Goal: Task Accomplishment & Management: Use online tool/utility

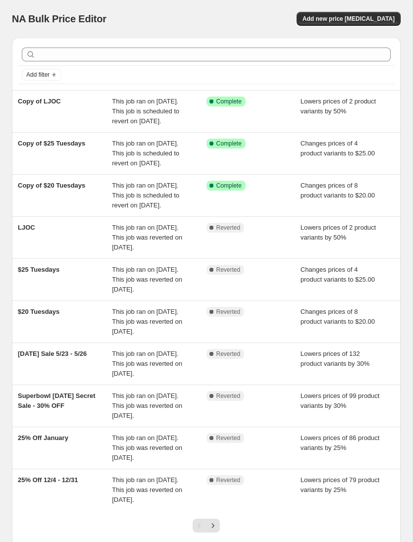
click at [379, 210] on div "Changes prices of 8 product variants to $20.00" at bounding box center [348, 196] width 94 height 30
click at [89, 210] on div "Copy of $20 Tuesdays" at bounding box center [65, 196] width 94 height 30
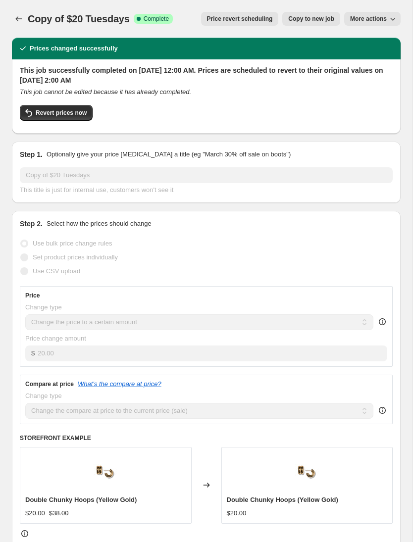
click at [24, 23] on button "Price change jobs" at bounding box center [19, 19] width 14 height 14
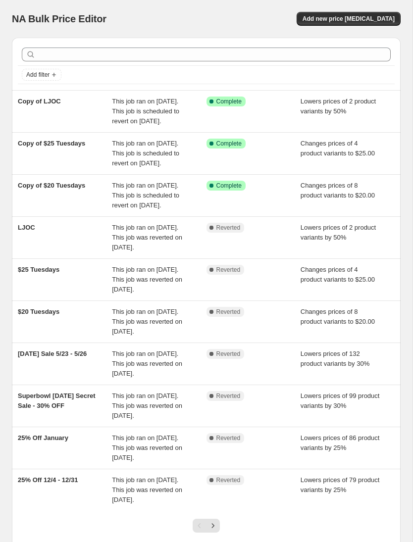
click at [81, 126] on div "Copy of LJOC" at bounding box center [65, 112] width 94 height 30
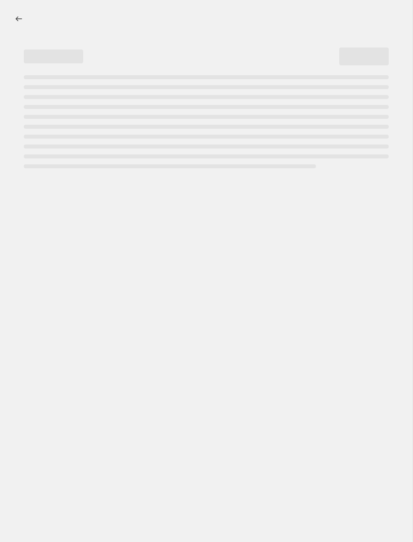
select select "percentage"
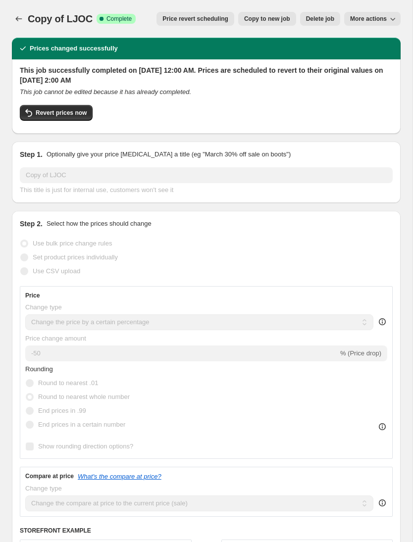
click at [18, 15] on icon "Price change jobs" at bounding box center [19, 19] width 10 height 10
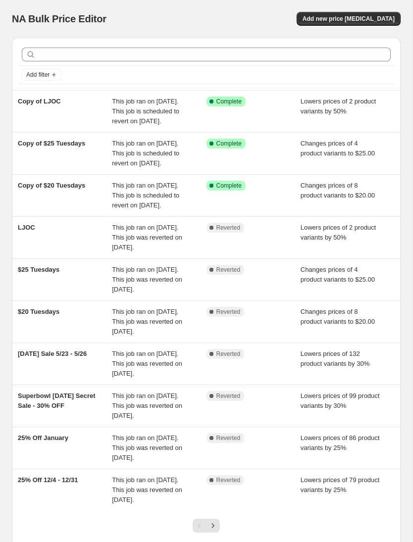
click at [372, 210] on div "Changes prices of 8 product variants to $20.00" at bounding box center [348, 196] width 94 height 30
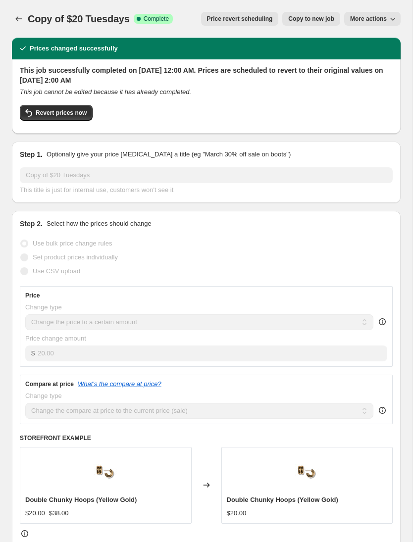
click at [36, 111] on span "Revert prices now" at bounding box center [61, 113] width 51 height 8
checkbox input "false"
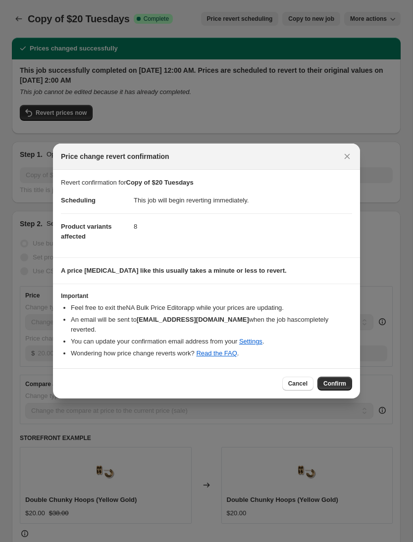
click at [343, 377] on button "Confirm" at bounding box center [334, 384] width 35 height 14
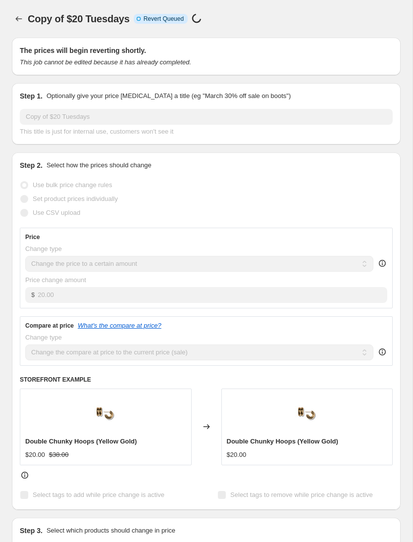
click at [25, 16] on button "Price change jobs" at bounding box center [19, 19] width 14 height 14
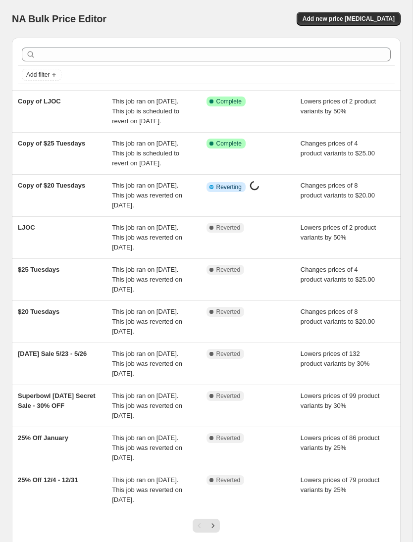
click at [321, 157] on span "Changes prices of 4 product variants to $25.00" at bounding box center [338, 148] width 74 height 17
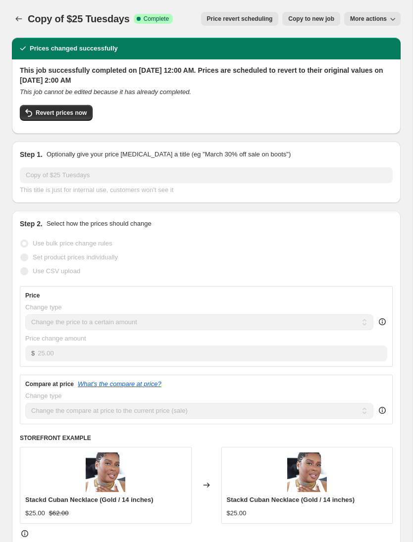
click at [55, 115] on span "Revert prices now" at bounding box center [61, 113] width 51 height 8
checkbox input "false"
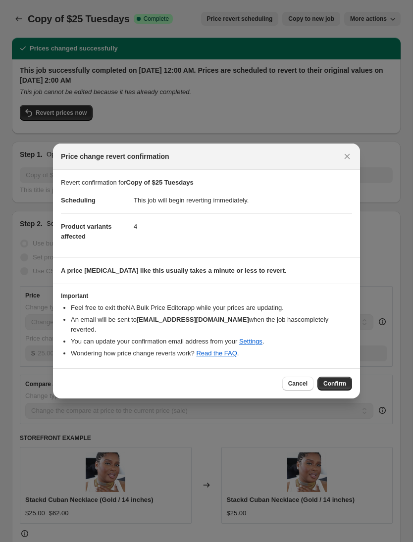
click at [332, 383] on button "Confirm" at bounding box center [334, 384] width 35 height 14
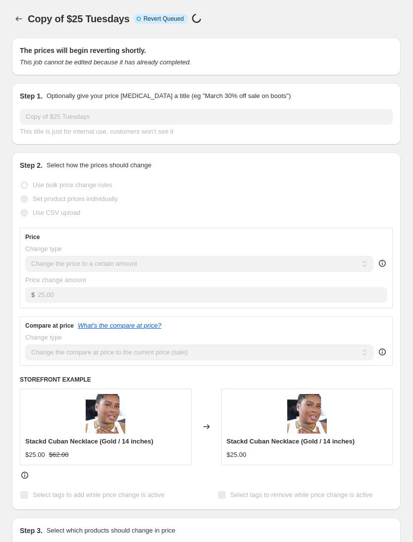
click at [20, 14] on button "Price change jobs" at bounding box center [19, 19] width 14 height 14
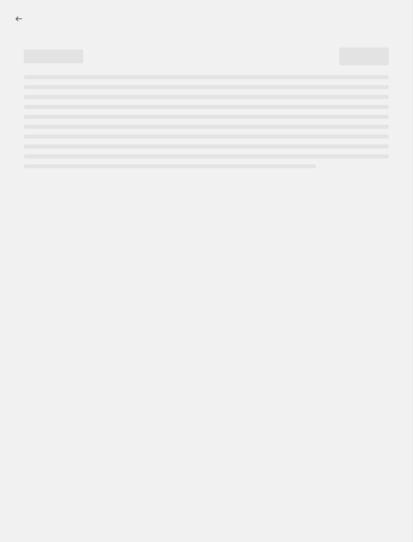
select select "percentage"
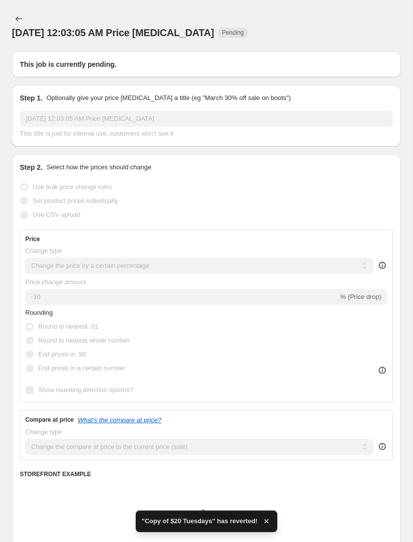
type input "Copy of LJOC"
radio input "false"
radio input "true"
radio input "false"
radio input "true"
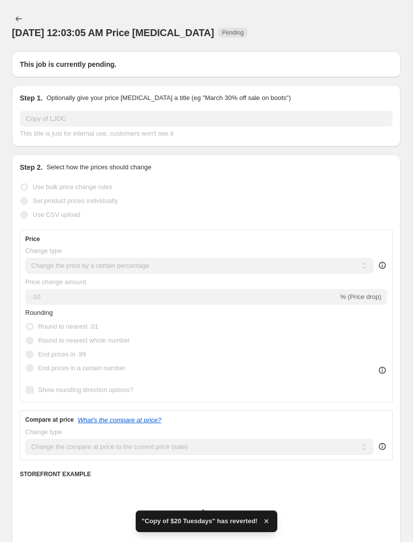
radio input "false"
radio input "true"
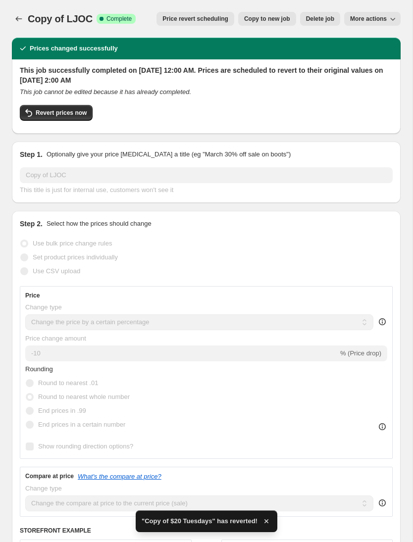
click at [210, 20] on span "Price revert scheduling" at bounding box center [195, 19] width 66 height 8
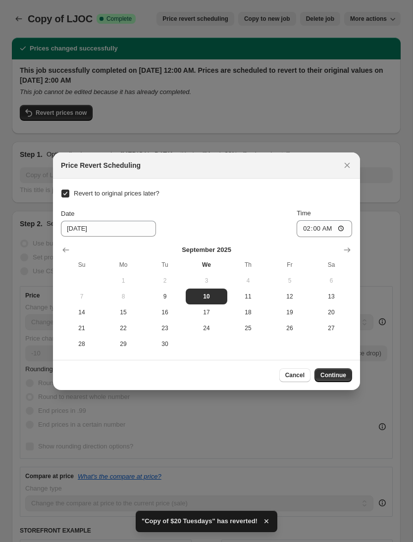
click at [293, 377] on span "Cancel" at bounding box center [294, 375] width 19 height 8
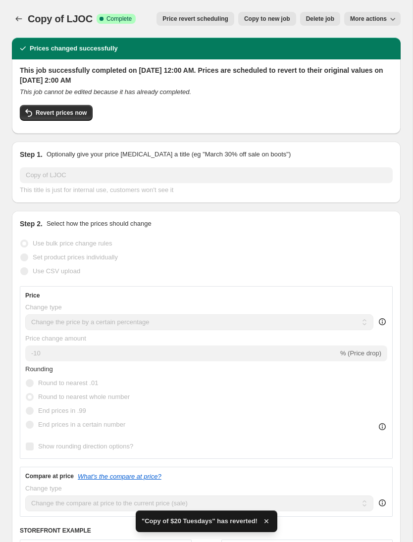
click at [37, 105] on button "Revert prices now" at bounding box center [56, 113] width 73 height 16
checkbox input "false"
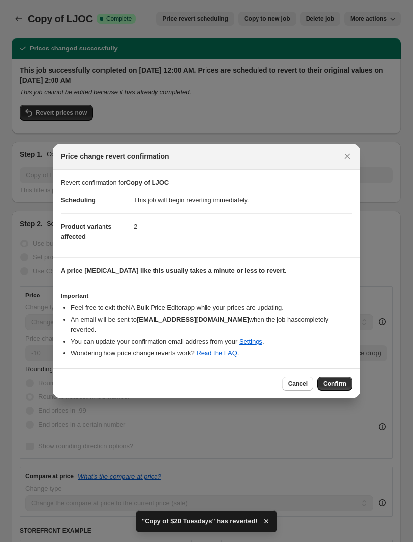
click at [342, 380] on span "Confirm" at bounding box center [334, 384] width 23 height 8
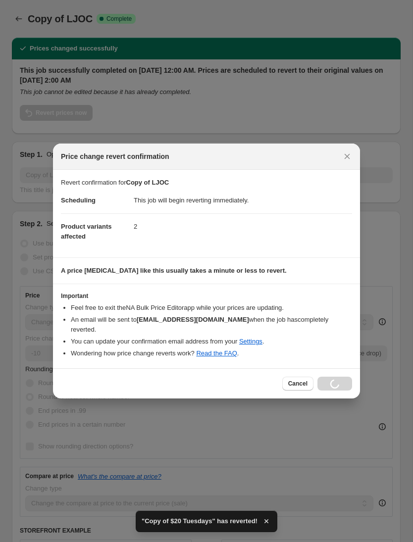
select select "percentage"
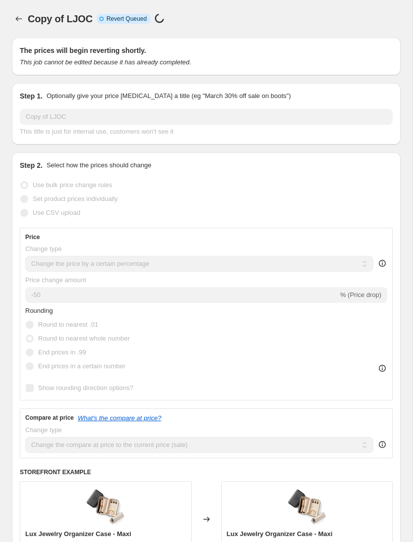
click at [24, 23] on button "Price change jobs" at bounding box center [19, 19] width 14 height 14
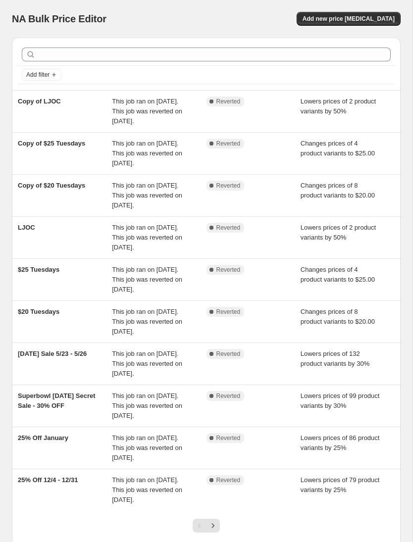
click at [33, 210] on div "Copy of $20 Tuesdays" at bounding box center [65, 196] width 94 height 30
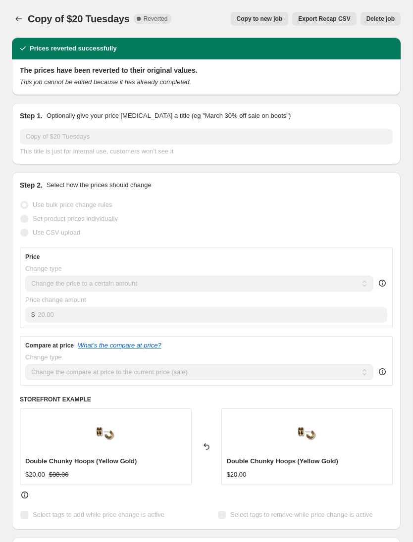
click at [268, 24] on button "Copy to new job" at bounding box center [260, 19] width 58 height 14
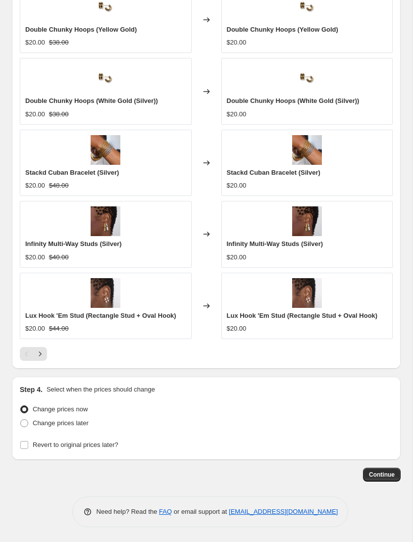
scroll to position [638, 0]
click at [113, 448] on span "Revert to original prices later?" at bounding box center [76, 444] width 86 height 7
click at [28, 448] on input "Revert to original prices later?" at bounding box center [24, 445] width 8 height 8
checkbox input "true"
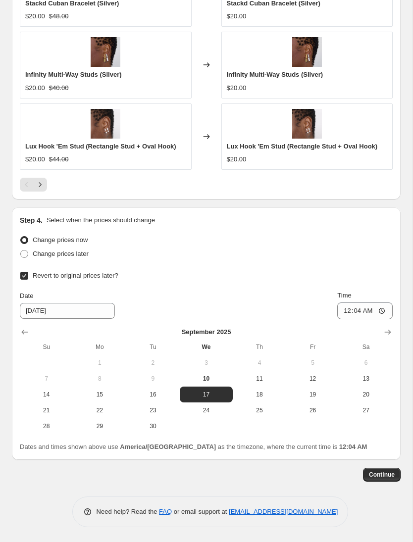
scroll to position [806, 0]
click at [214, 377] on span "10" at bounding box center [207, 379] width 46 height 8
type input "[DATE]"
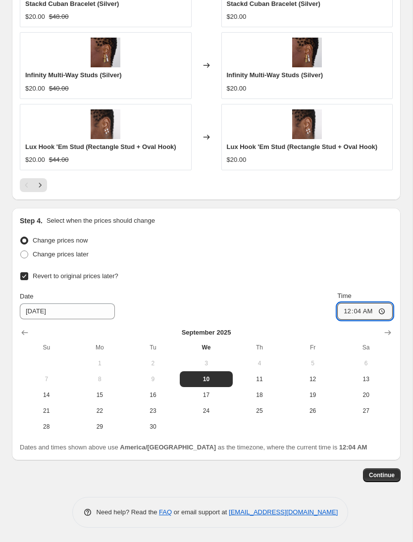
click at [378, 310] on input "00:04" at bounding box center [364, 311] width 55 height 17
type input "02:04"
click at [381, 471] on span "Continue" at bounding box center [382, 475] width 26 height 8
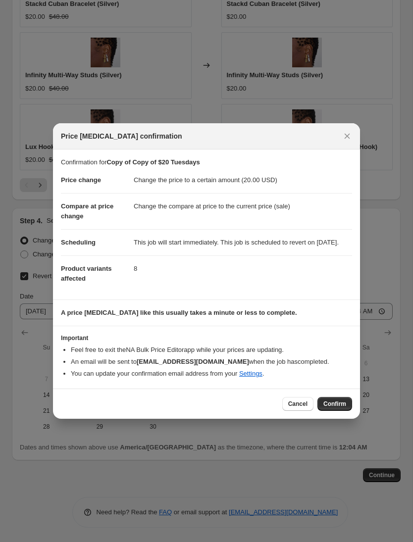
click at [334, 411] on button "Confirm" at bounding box center [334, 404] width 35 height 14
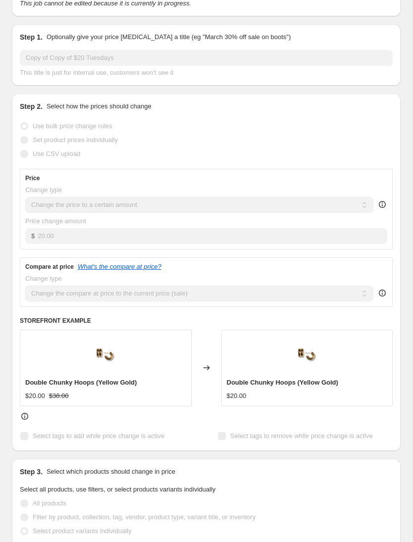
scroll to position [20, 0]
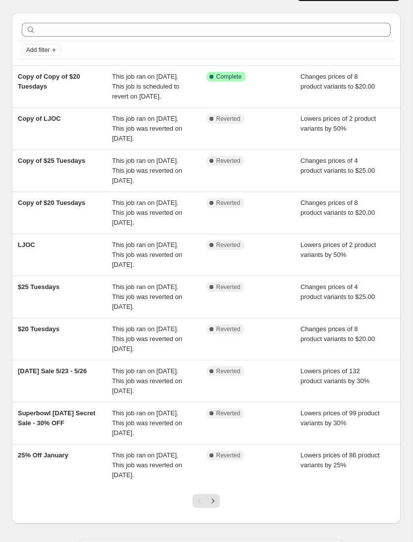
scroll to position [62, 0]
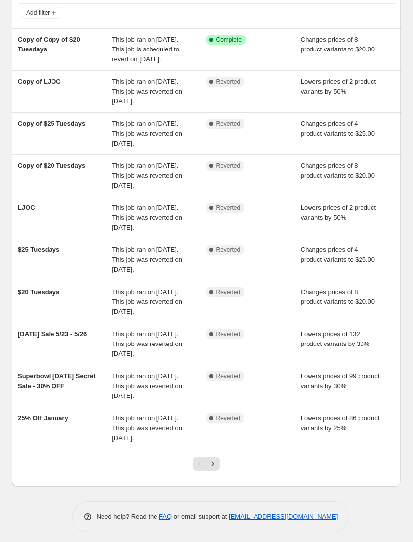
click at [33, 275] on div "$25 Tuesdays" at bounding box center [65, 260] width 94 height 30
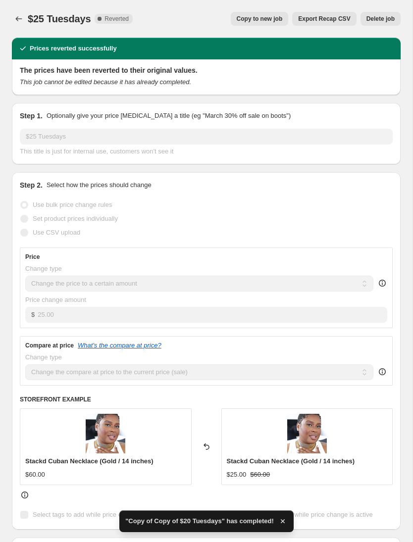
click at [260, 25] on button "Copy to new job" at bounding box center [260, 19] width 58 height 14
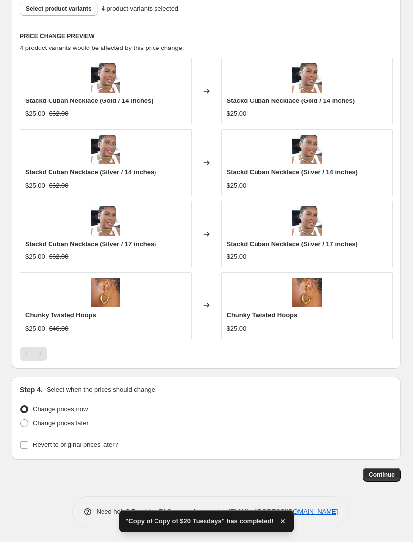
scroll to position [566, 0]
click at [23, 444] on input "Revert to original prices later?" at bounding box center [24, 445] width 8 height 8
checkbox input "true"
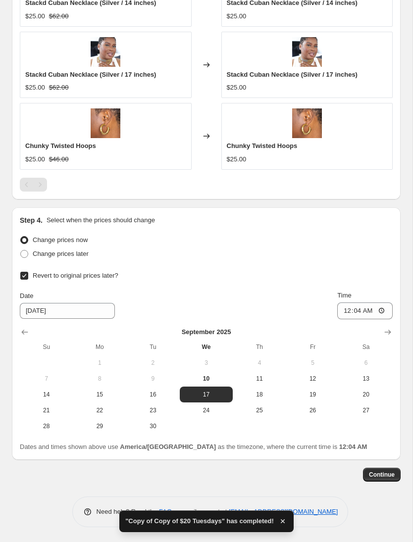
scroll to position [735, 0]
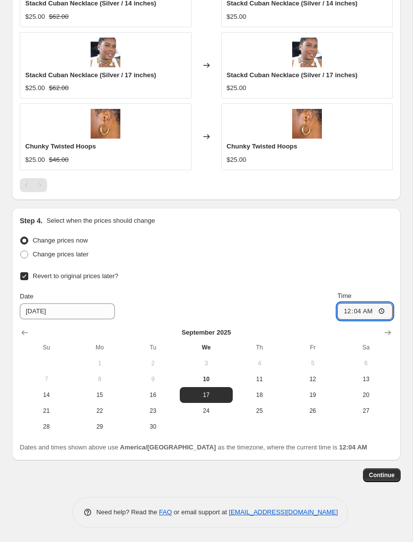
click at [375, 305] on input "00:04" at bounding box center [364, 311] width 55 height 17
type input "02:04"
click at [373, 480] on button "Continue" at bounding box center [382, 475] width 38 height 14
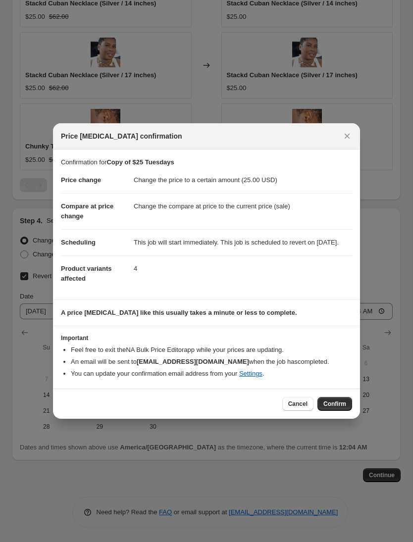
click at [336, 408] on span "Confirm" at bounding box center [334, 404] width 23 height 8
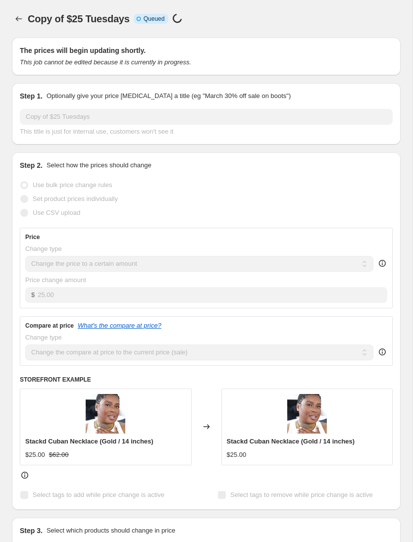
click at [17, 15] on icon "Price change jobs" at bounding box center [19, 19] width 10 height 10
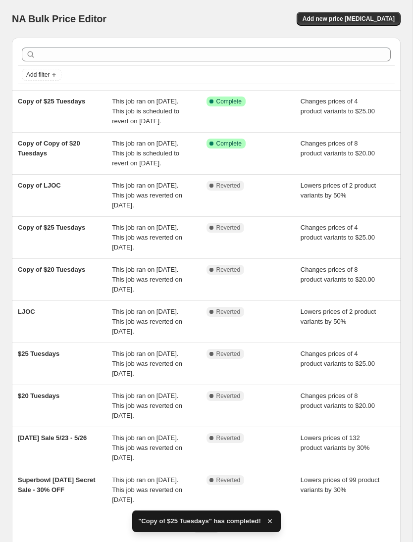
click at [37, 210] on div "Copy of LJOC" at bounding box center [65, 196] width 94 height 30
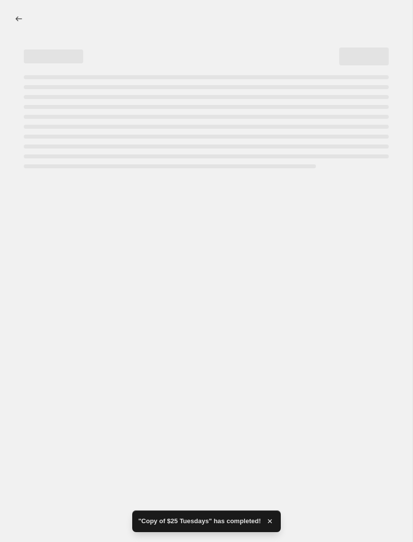
select select "percentage"
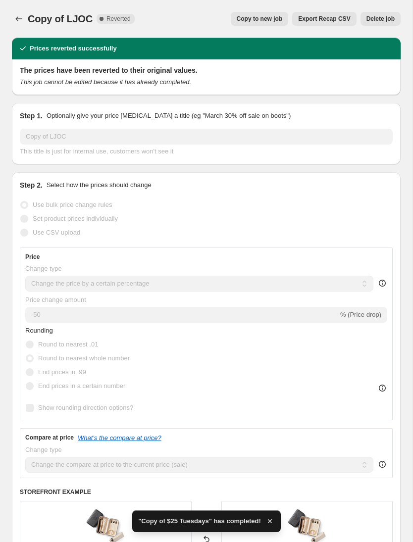
click at [276, 23] on button "Copy to new job" at bounding box center [260, 19] width 58 height 14
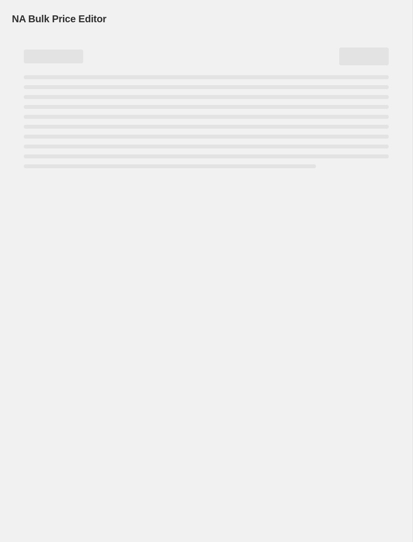
select select "percentage"
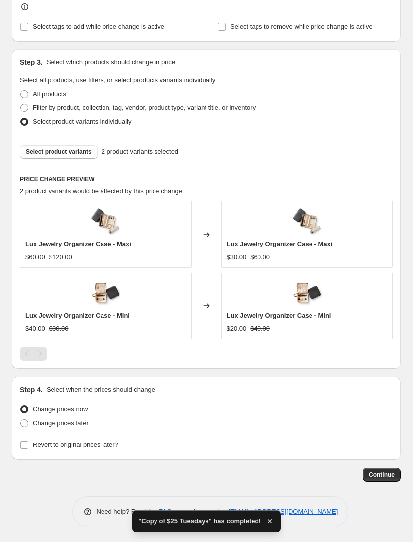
scroll to position [515, 0]
click at [27, 444] on input "Revert to original prices later?" at bounding box center [24, 445] width 8 height 8
checkbox input "true"
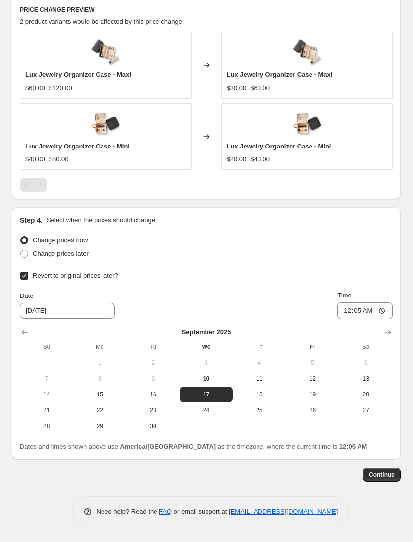
scroll to position [684, 0]
click at [214, 375] on span "10" at bounding box center [207, 379] width 46 height 8
type input "[DATE]"
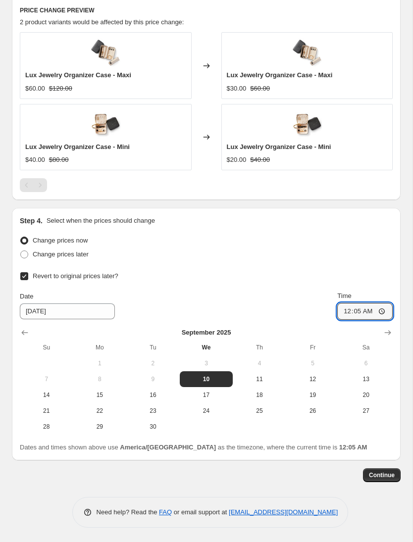
click at [375, 314] on input "00:05" at bounding box center [364, 311] width 55 height 17
type input "02:05"
click at [378, 475] on span "Continue" at bounding box center [382, 475] width 26 height 8
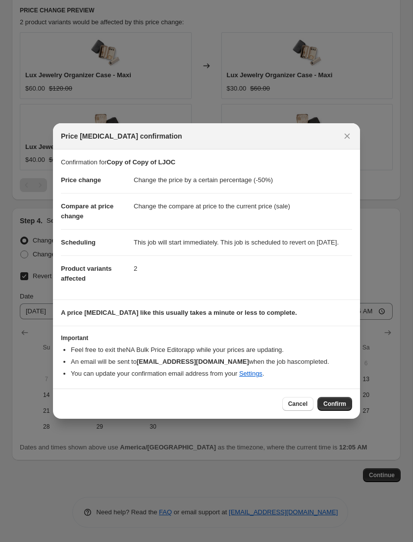
click at [345, 411] on button "Confirm" at bounding box center [334, 404] width 35 height 14
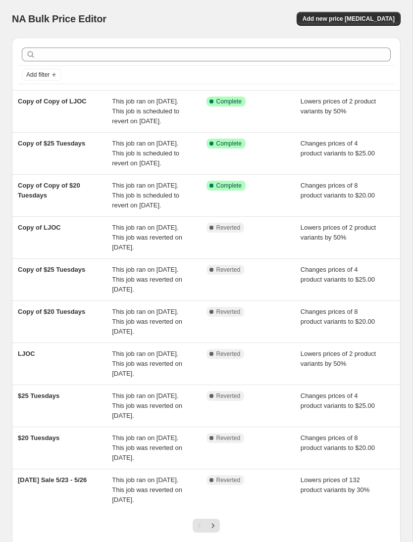
click at [41, 159] on div "Copy of $25 Tuesdays" at bounding box center [65, 154] width 94 height 30
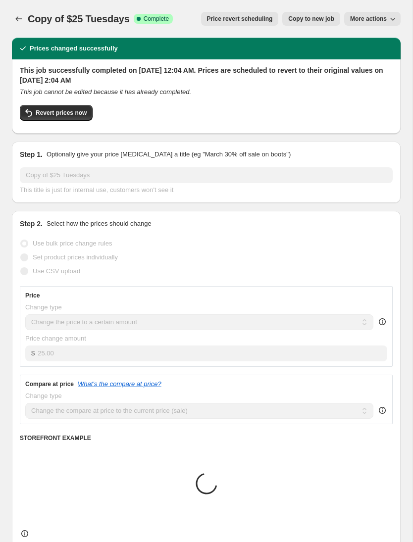
click at [17, 8] on div "Copy of $25 Tuesdays. This page is ready Copy of $25 Tuesdays Success Complete …" at bounding box center [206, 19] width 389 height 38
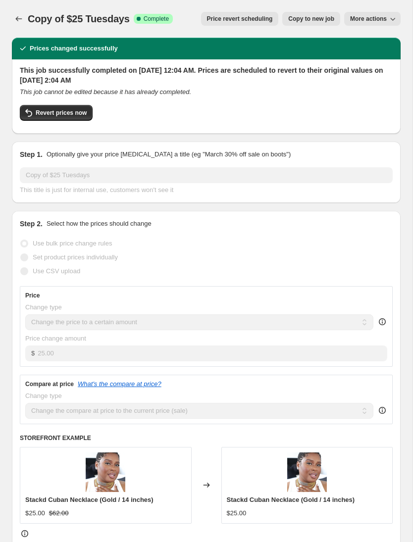
click at [213, 18] on span "Price revert scheduling" at bounding box center [240, 19] width 66 height 8
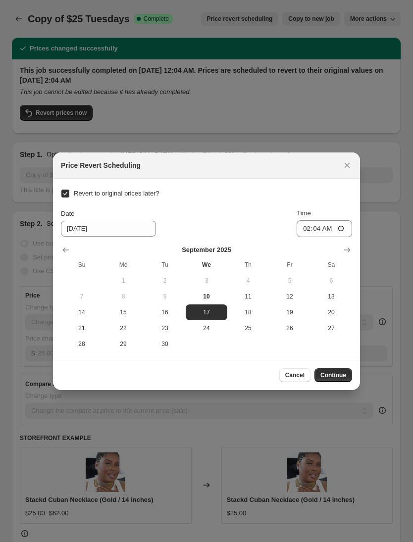
click at [206, 293] on span "10" at bounding box center [207, 297] width 34 height 8
type input "[DATE]"
click at [325, 375] on span "Continue" at bounding box center [333, 375] width 26 height 8
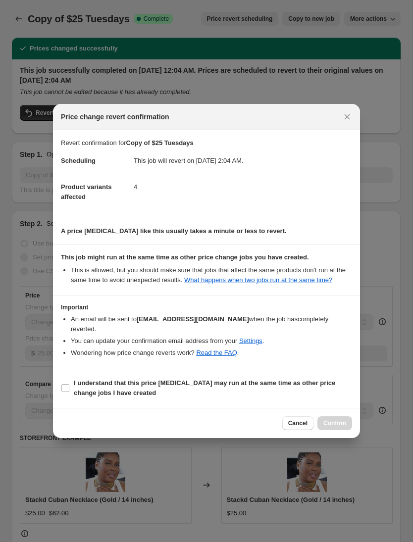
click at [71, 379] on label "I understand that this price change job may run at the same time as other price…" at bounding box center [206, 388] width 291 height 24
click at [69, 384] on input "I understand that this price change job may run at the same time as other price…" at bounding box center [65, 388] width 8 height 8
checkbox input "true"
click at [333, 425] on span "Confirm" at bounding box center [334, 423] width 23 height 8
